Goal: Information Seeking & Learning: Learn about a topic

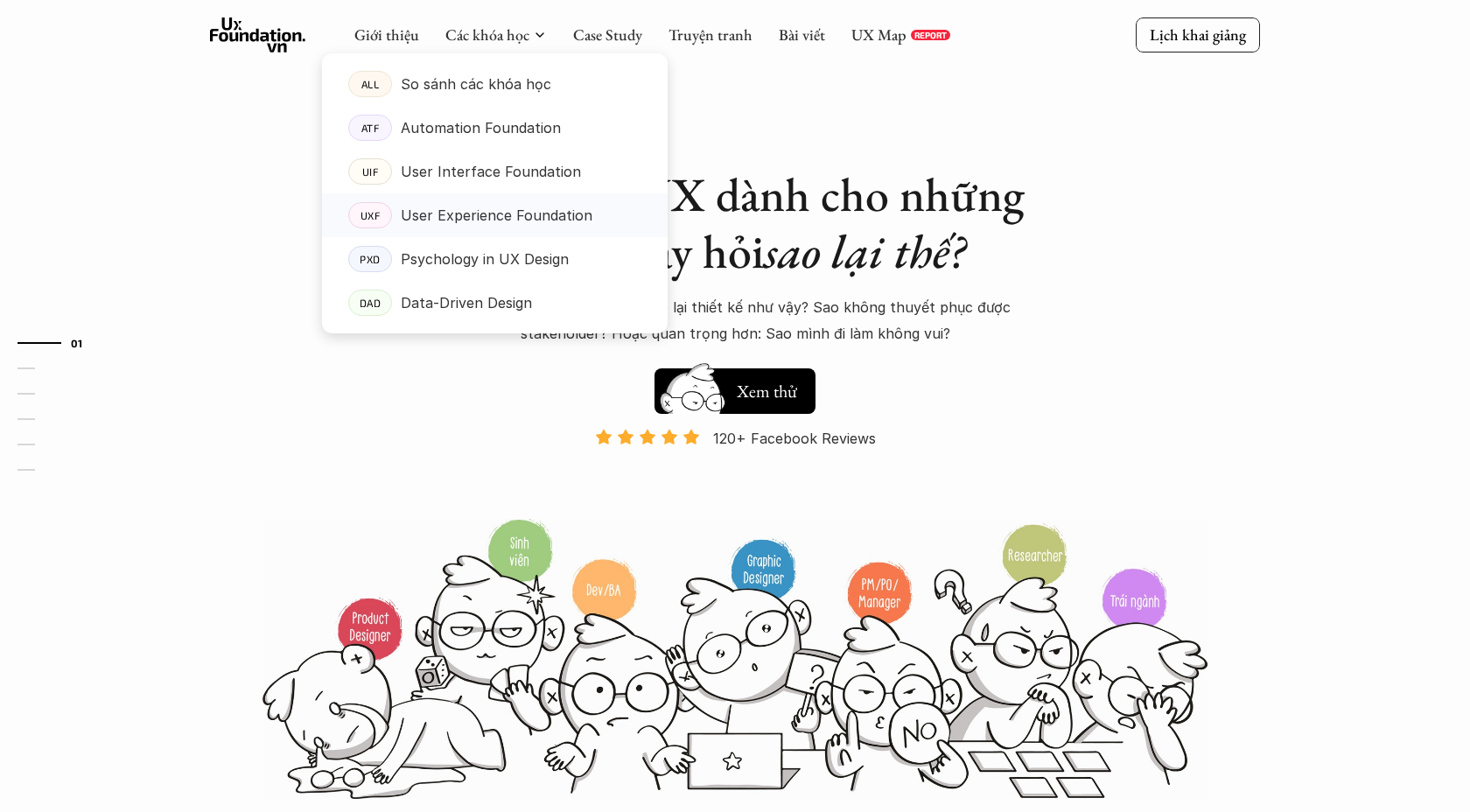
click at [436, 216] on p "User Experience Foundation" at bounding box center [497, 215] width 191 height 27
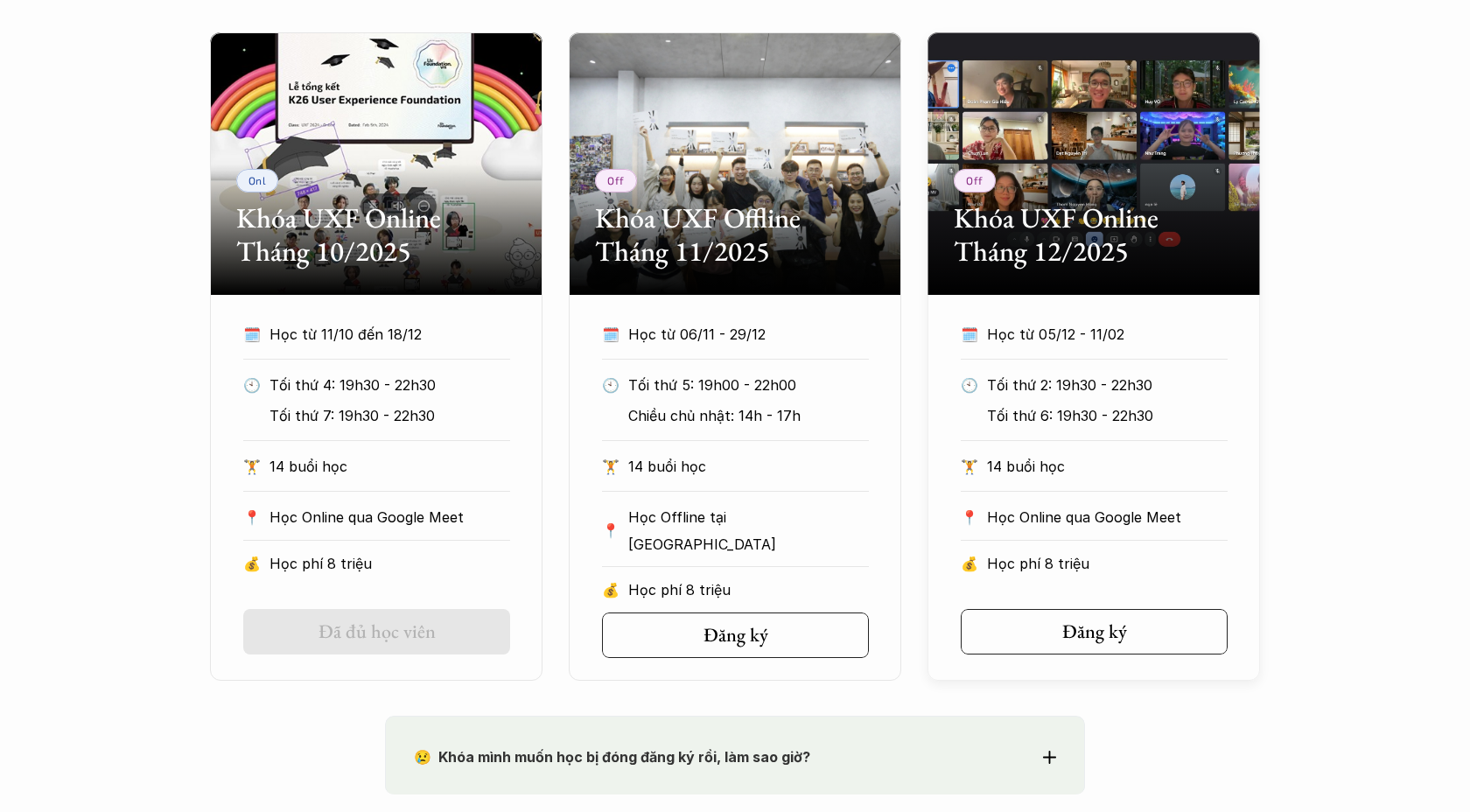
scroll to position [842, 0]
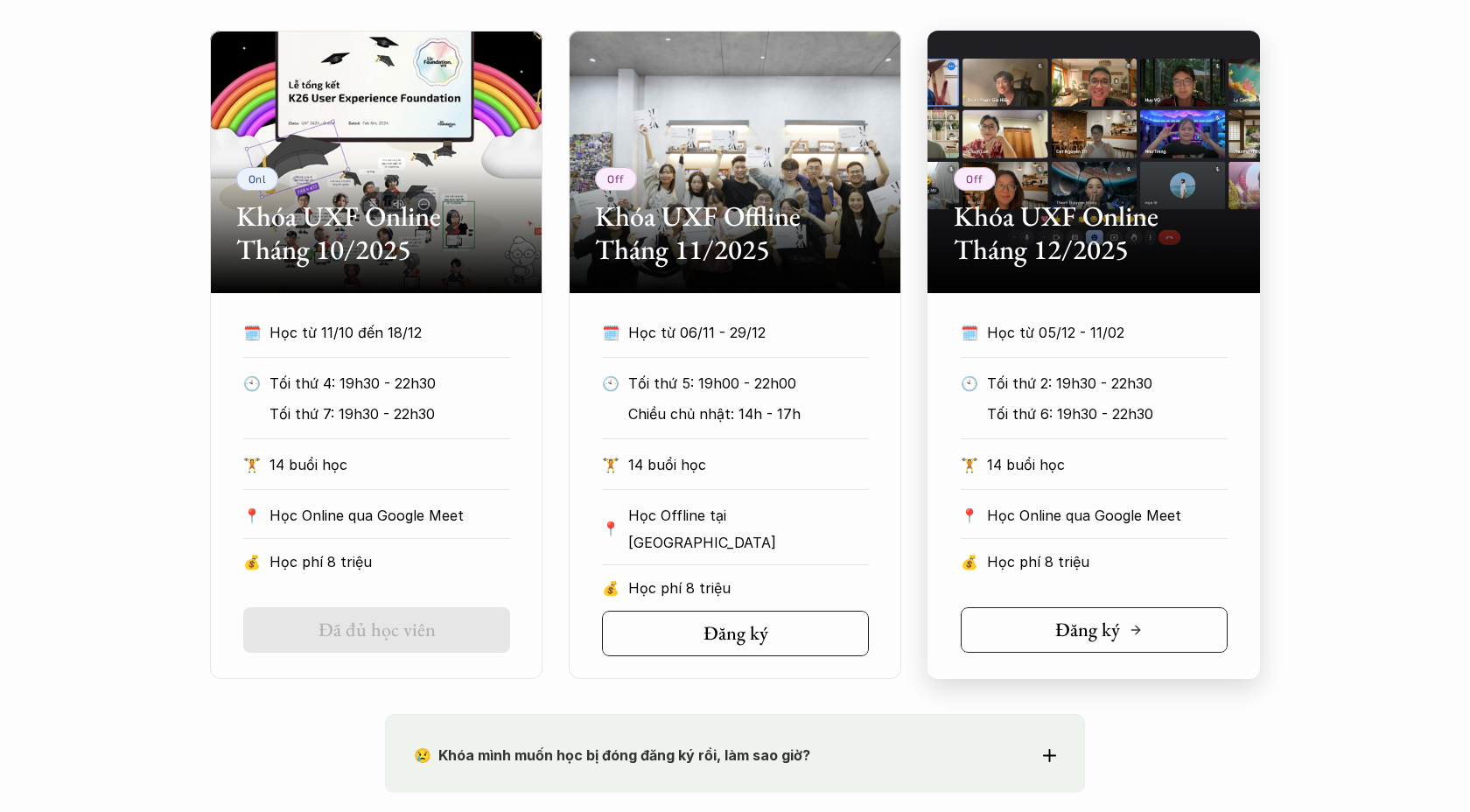
click at [1118, 638] on h5 "Đăng ký" at bounding box center [1088, 630] width 64 height 23
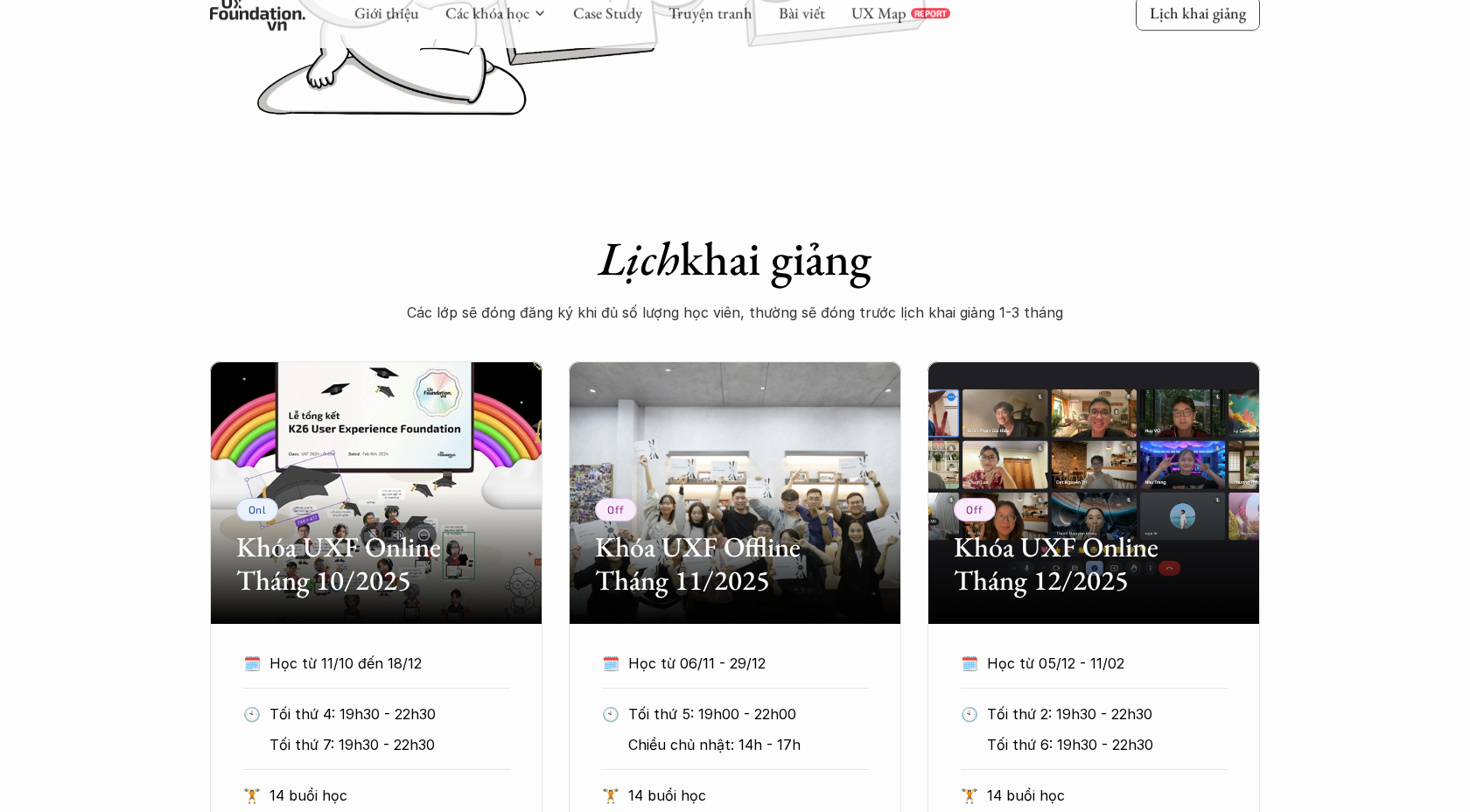
scroll to position [0, 0]
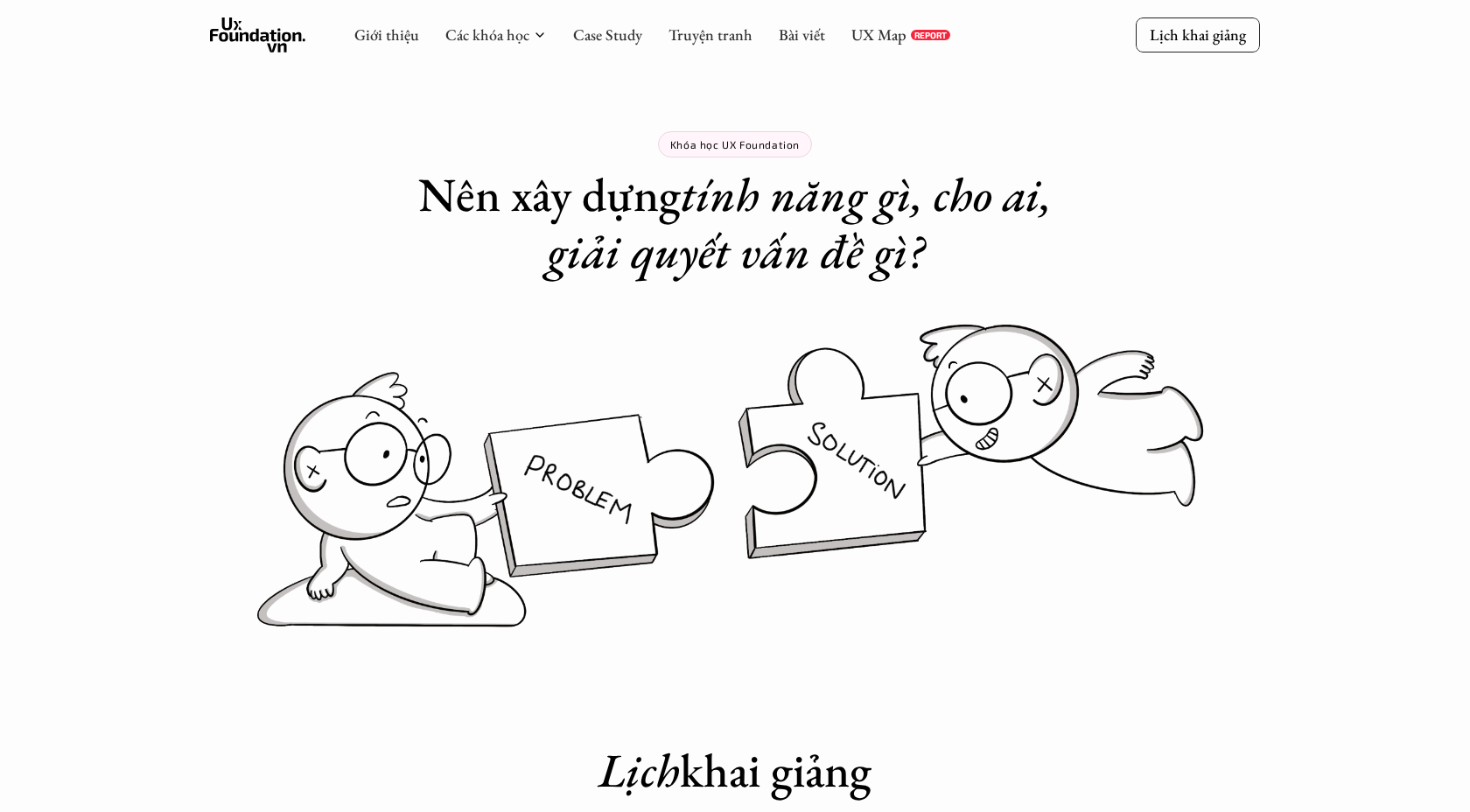
click at [282, 33] on use at bounding box center [259, 34] width 97 height 35
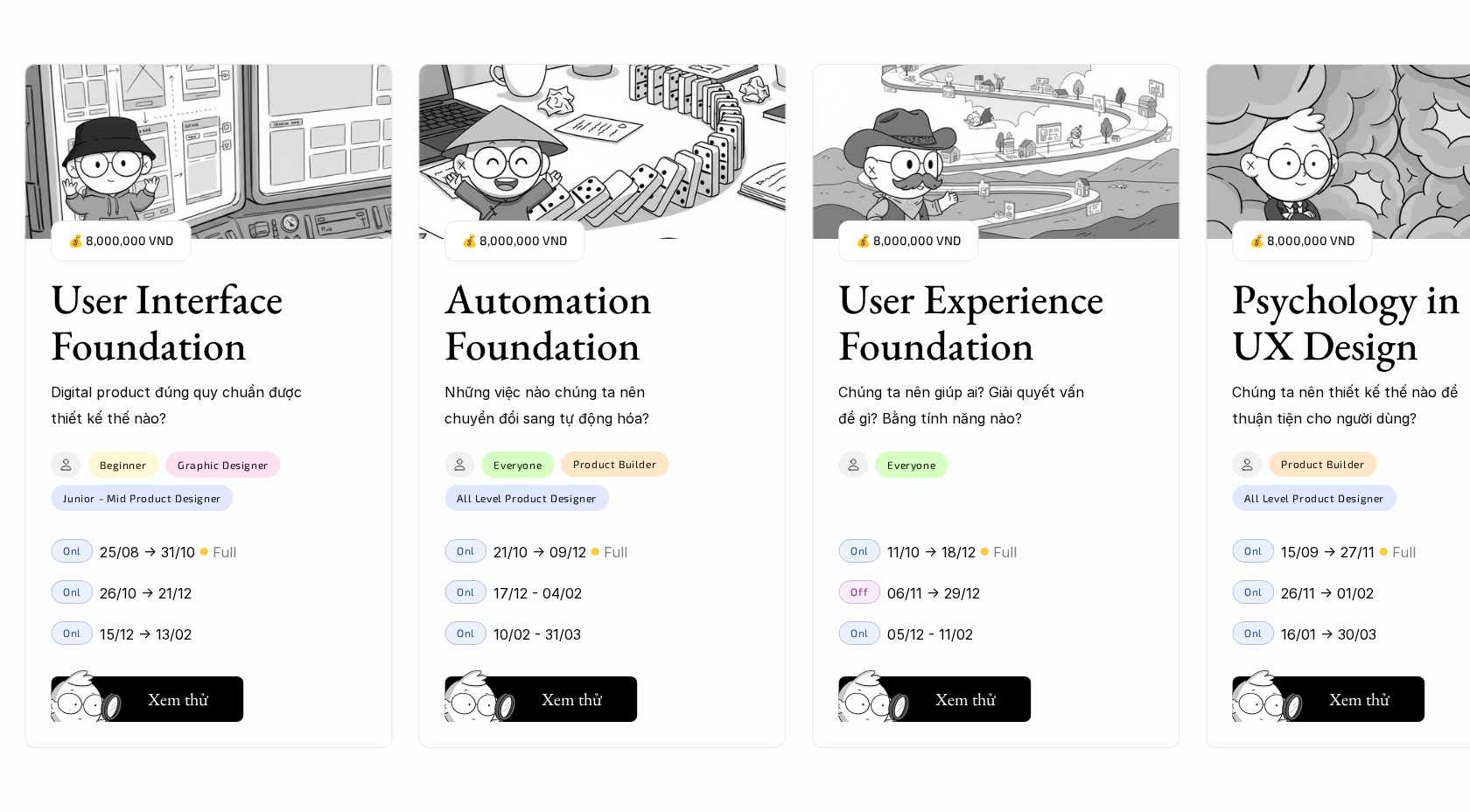
scroll to position [1658, 0]
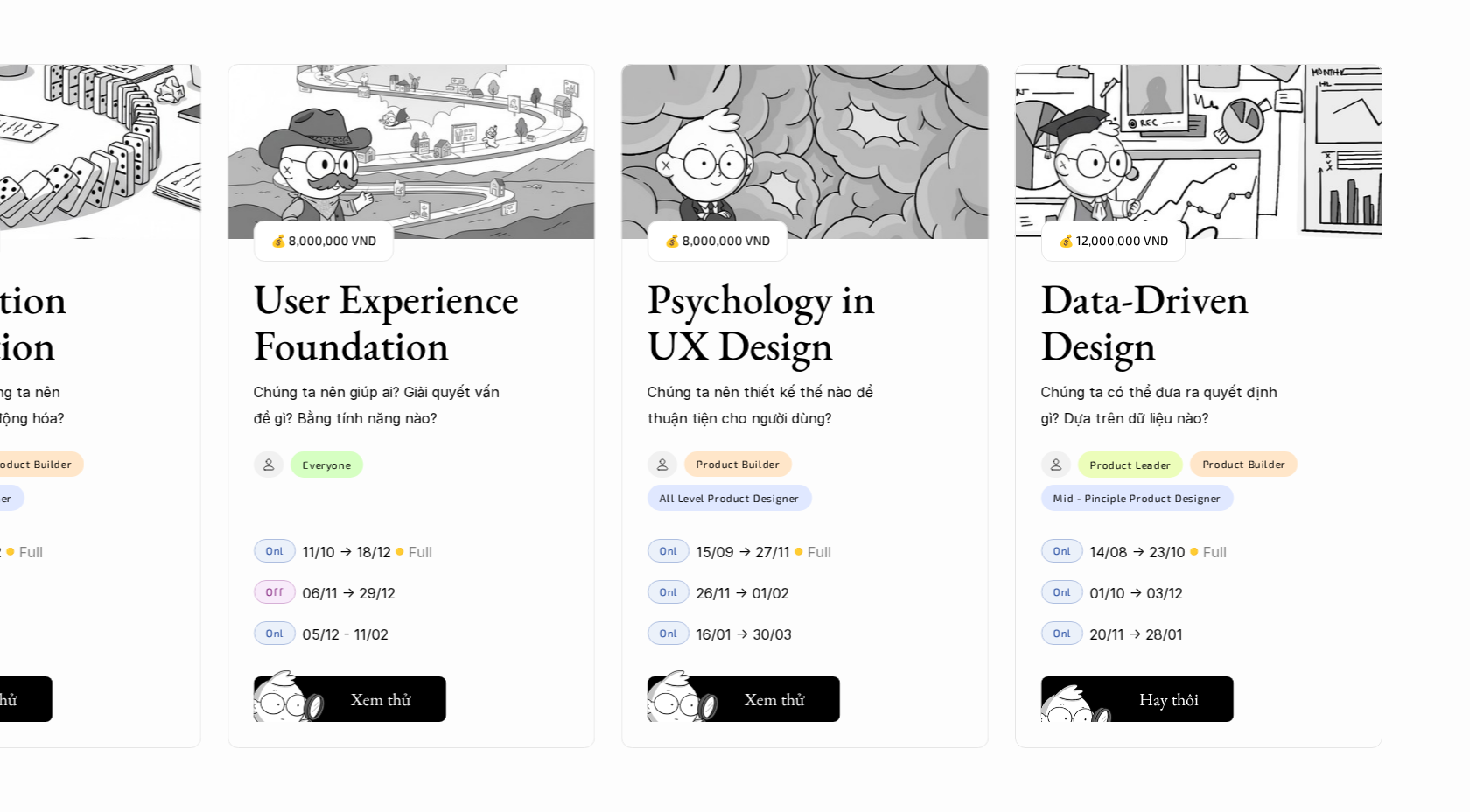
click at [1174, 695] on h5 "Xem thử" at bounding box center [1169, 703] width 61 height 25
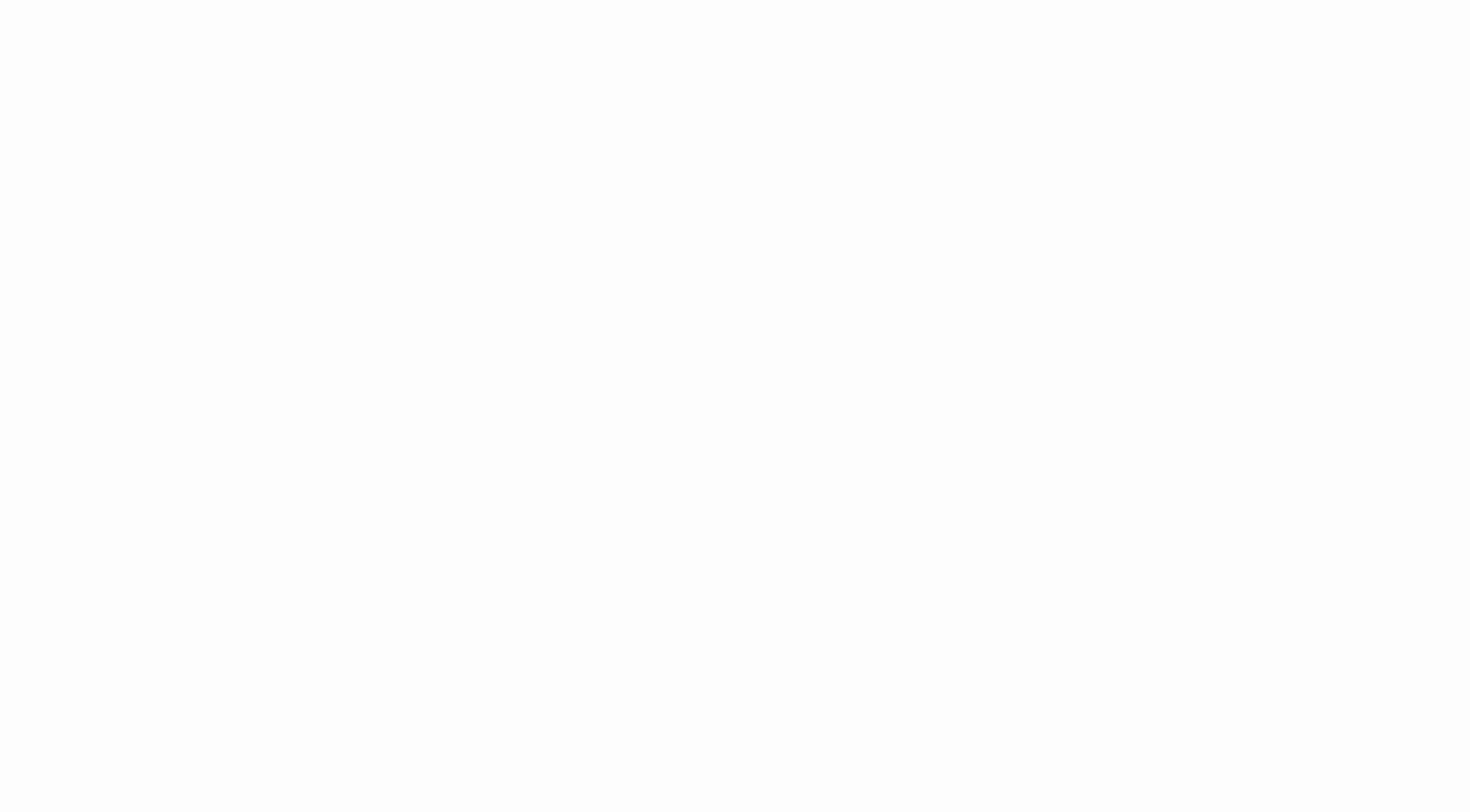
scroll to position [2839, 0]
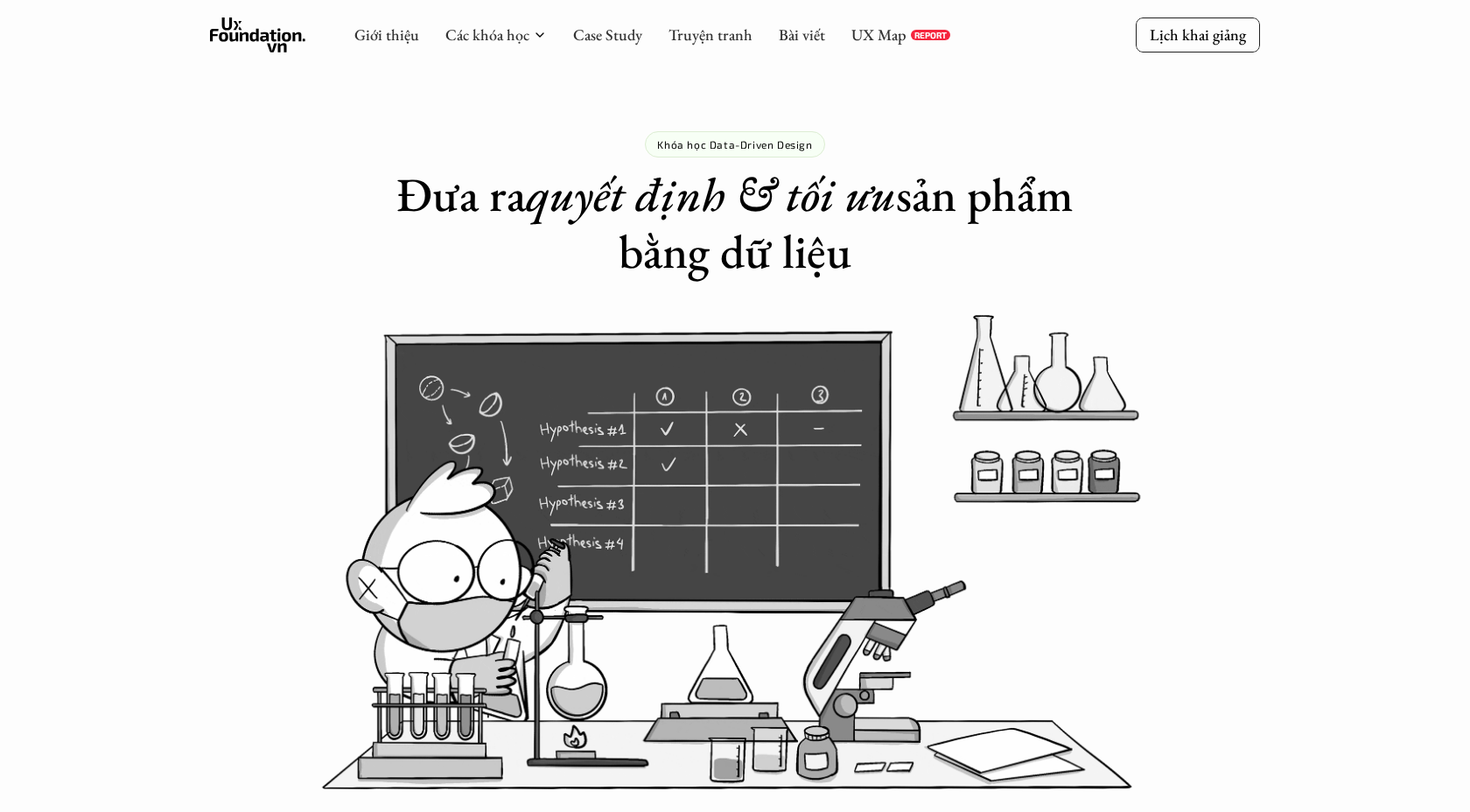
click at [272, 38] on use at bounding box center [259, 34] width 97 height 35
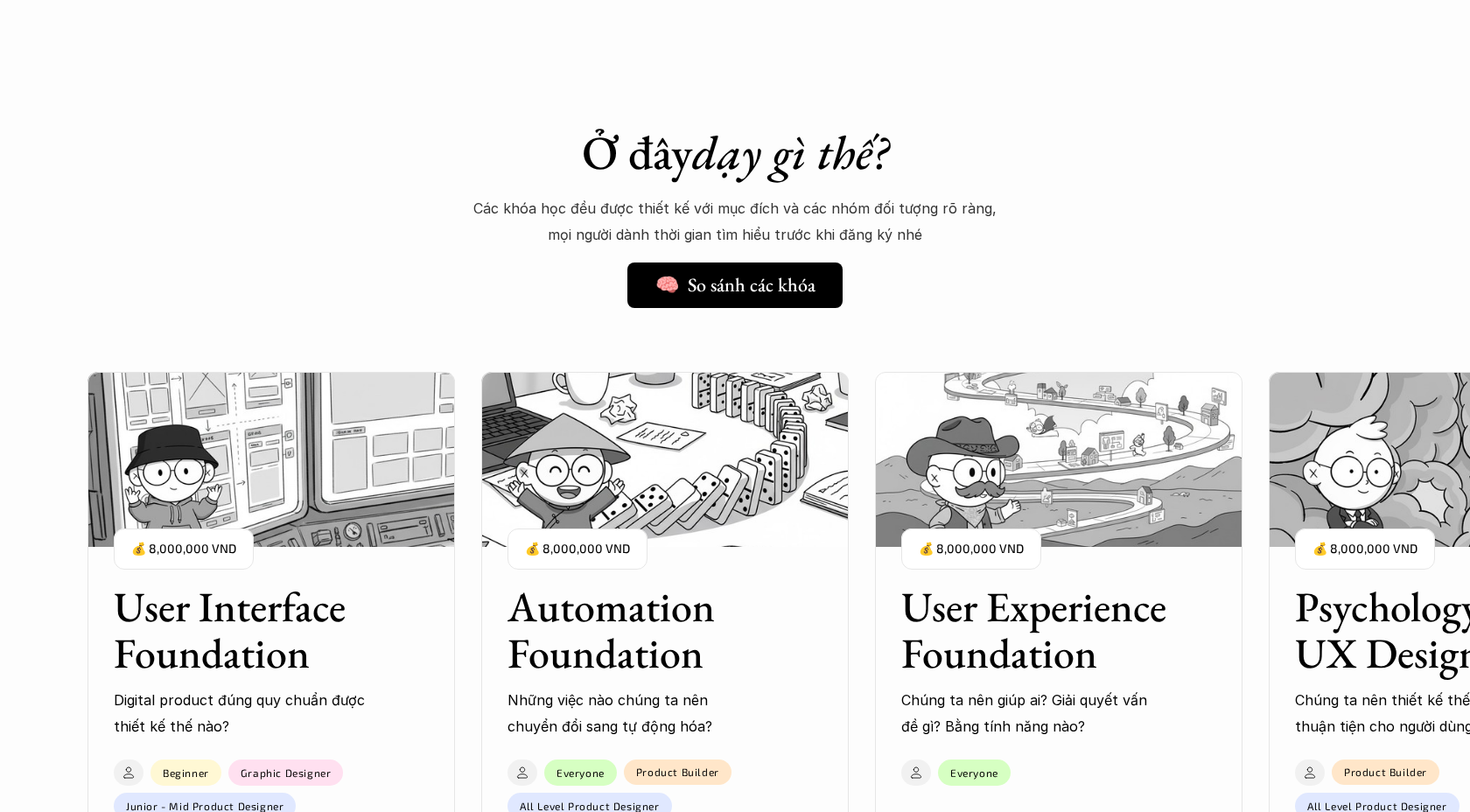
scroll to position [1606, 0]
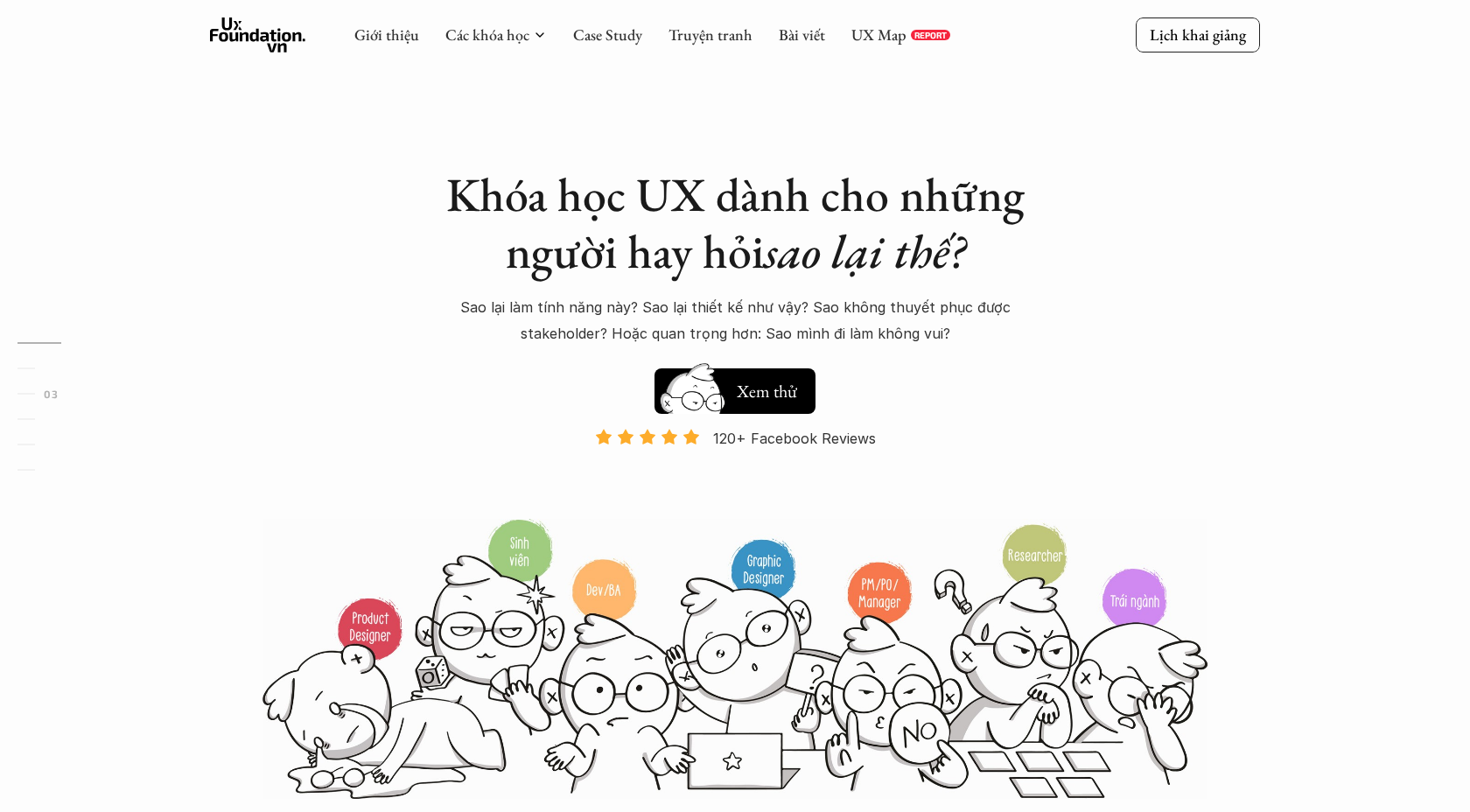
scroll to position [1658, 0]
